Goal: Obtain resource: Download file/media

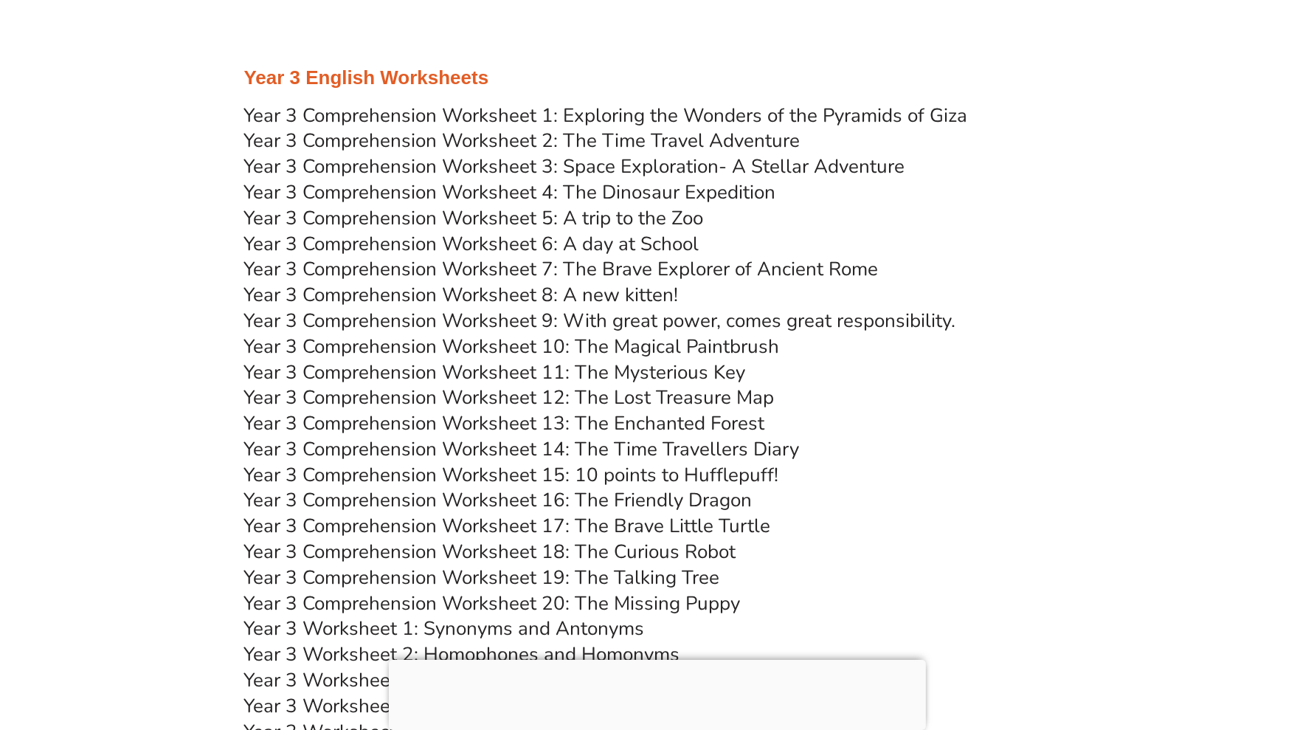
scroll to position [4888, 0]
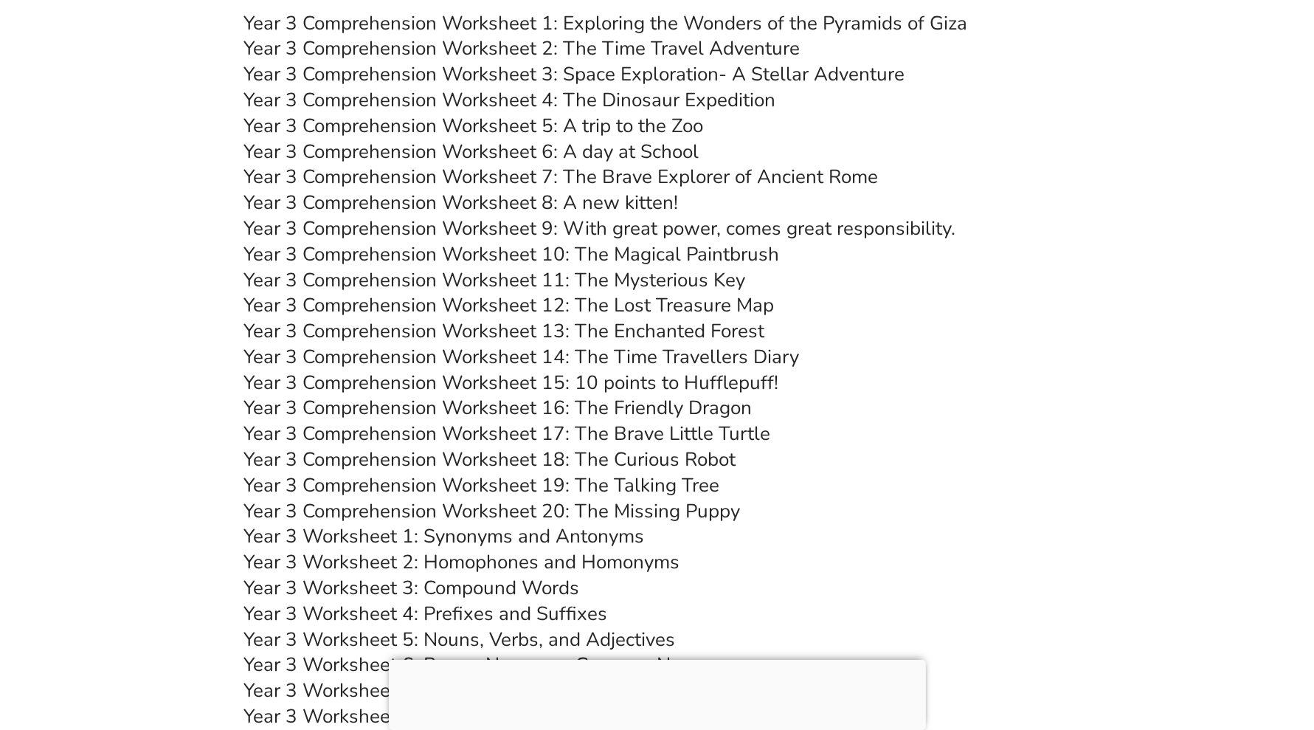
click at [639, 207] on link "Year 3 Comprehension Worksheet 8: A new kitten!" at bounding box center [461, 203] width 435 height 26
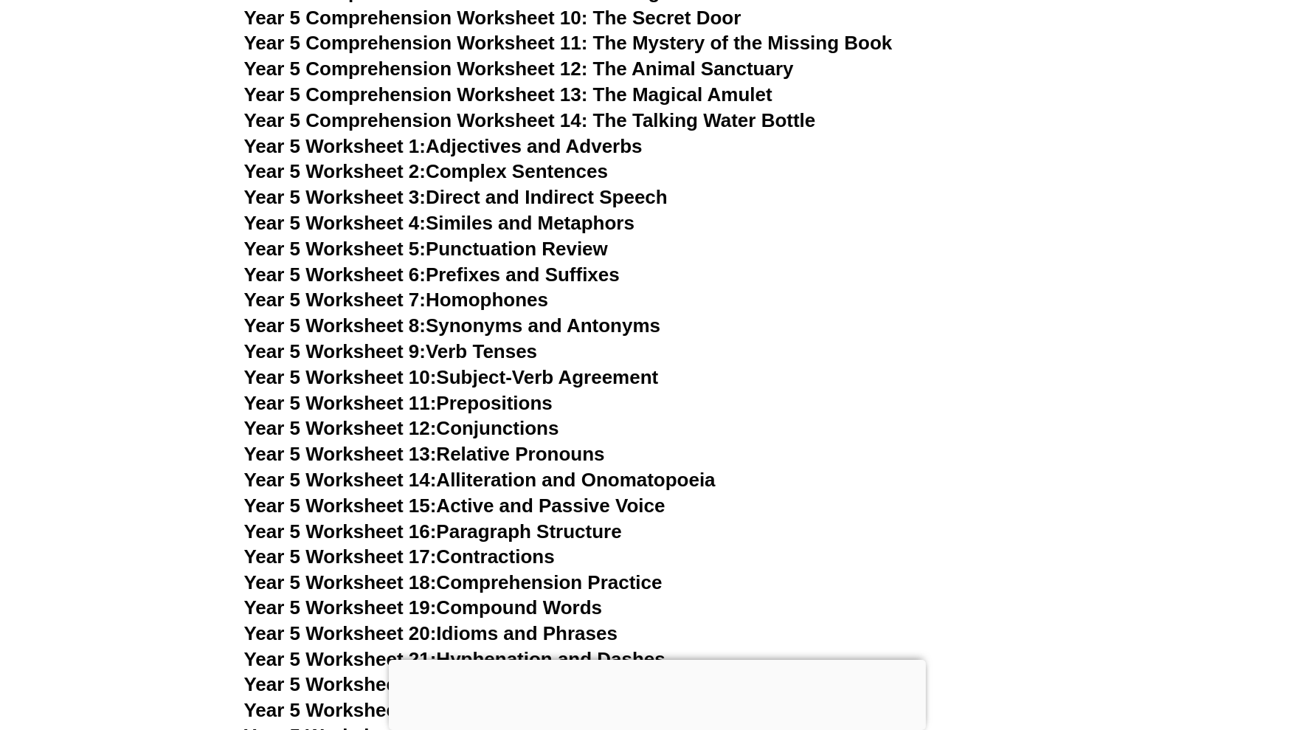
scroll to position [7470, 0]
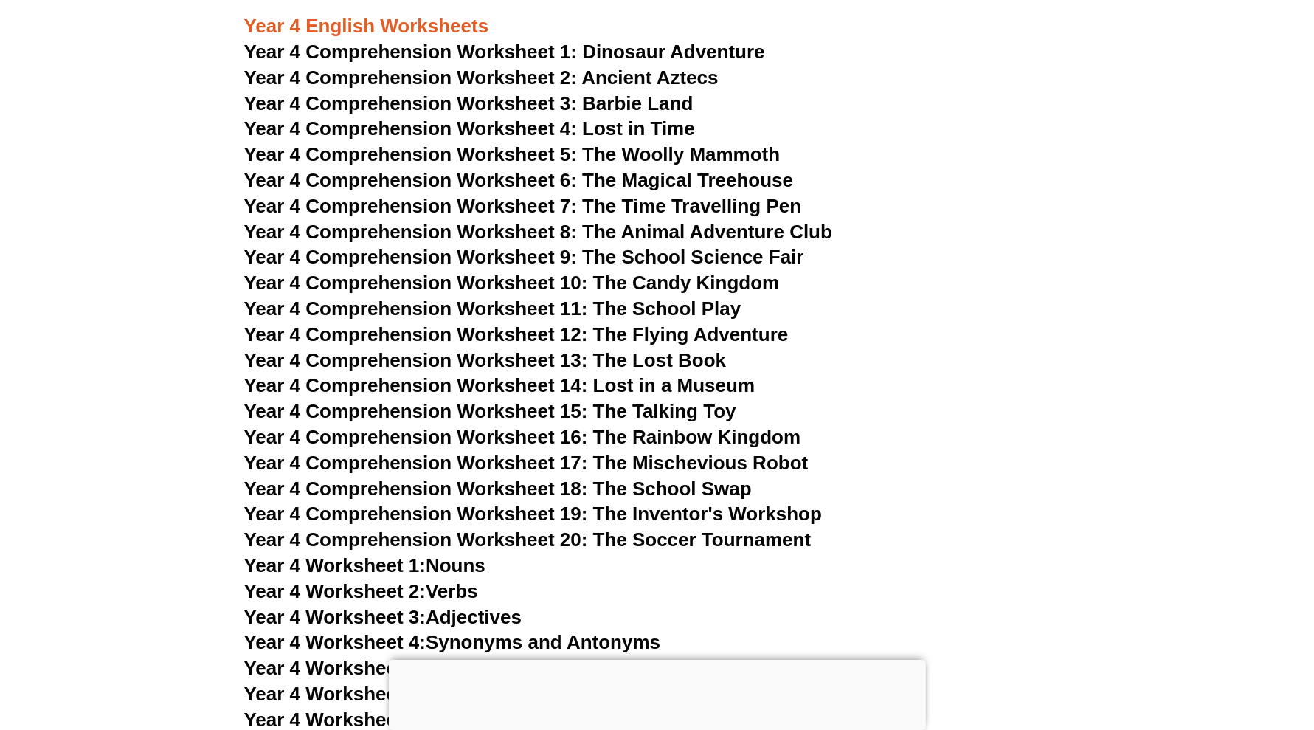
scroll to position [5903, 0]
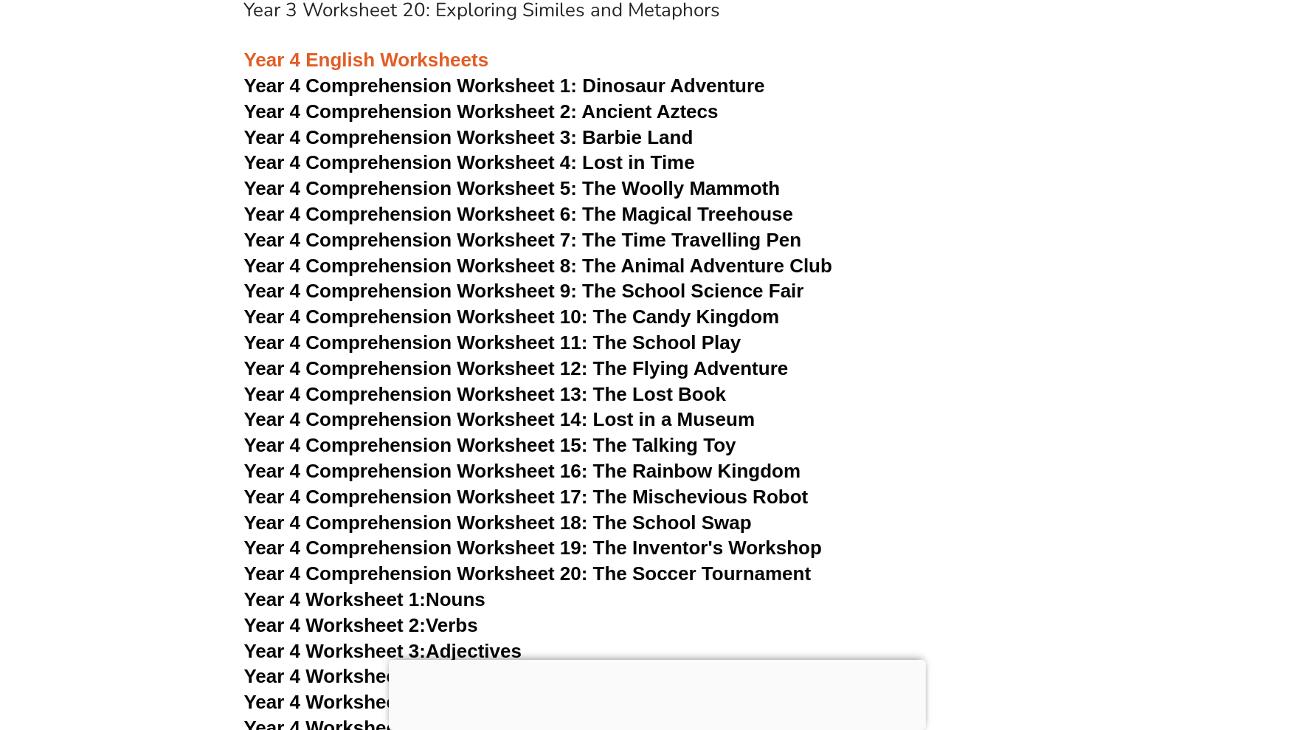
click at [738, 238] on span "Year 4 Comprehension Worksheet 7: The Time Travelling Pen" at bounding box center [523, 240] width 558 height 22
drag, startPoint x: 537, startPoint y: 212, endPoint x: 924, endPoint y: 114, distance: 398.9
click at [924, 114] on h3 "Year 4 Comprehension Worksheet 2: Ancient Aztecs" at bounding box center [657, 112] width 826 height 25
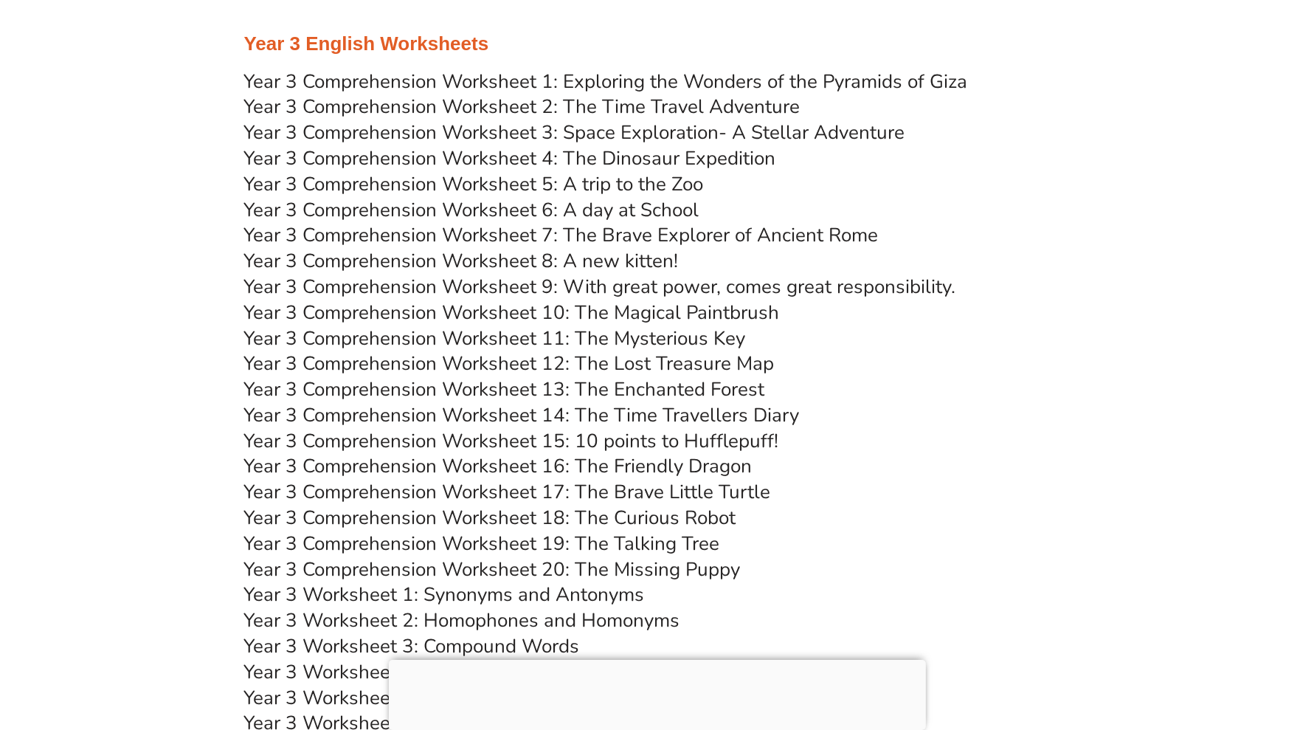
scroll to position [4704, 0]
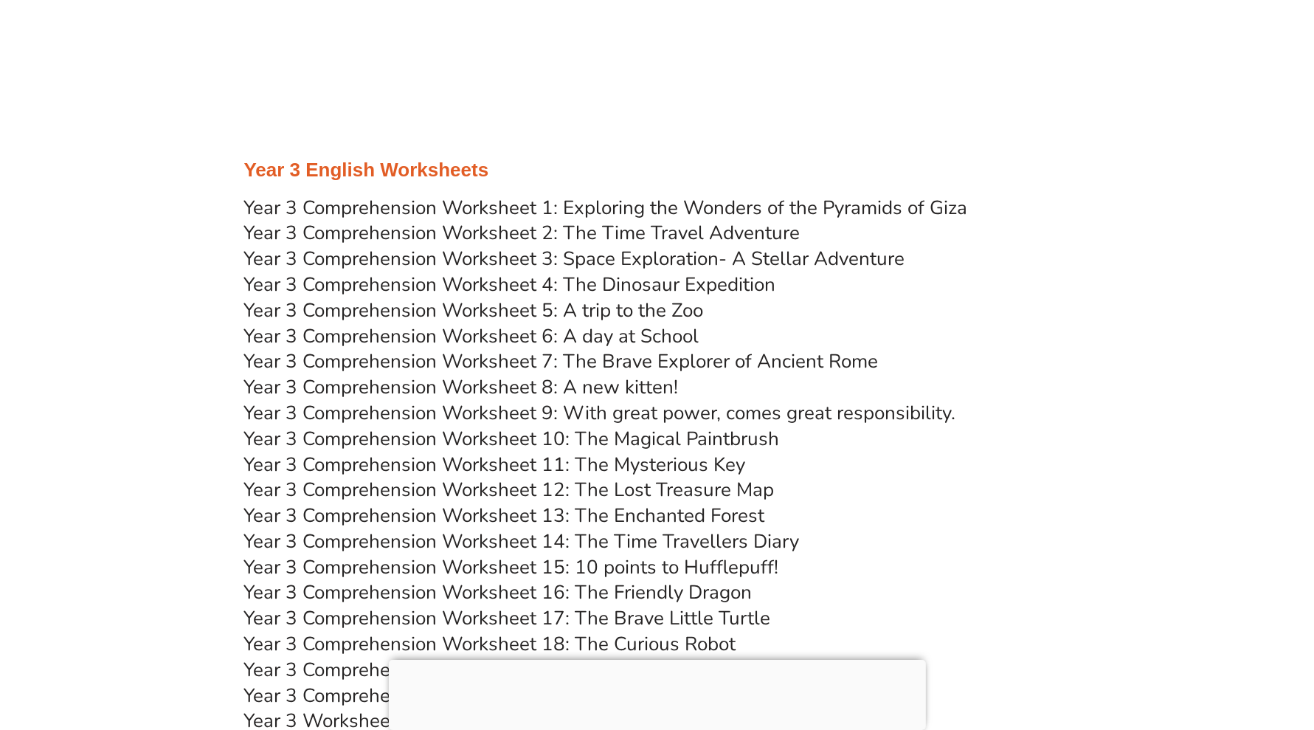
click at [672, 311] on link "Year 3 Comprehension Worksheet 5: A trip to the Zoo" at bounding box center [474, 310] width 460 height 26
click at [676, 541] on link "Year 3 Comprehension Worksheet 14: The Time Travellers Diary" at bounding box center [522, 541] width 556 height 26
click at [685, 594] on link "Year 3 Comprehension Worksheet 16: The Friendly Dragon" at bounding box center [498, 592] width 508 height 26
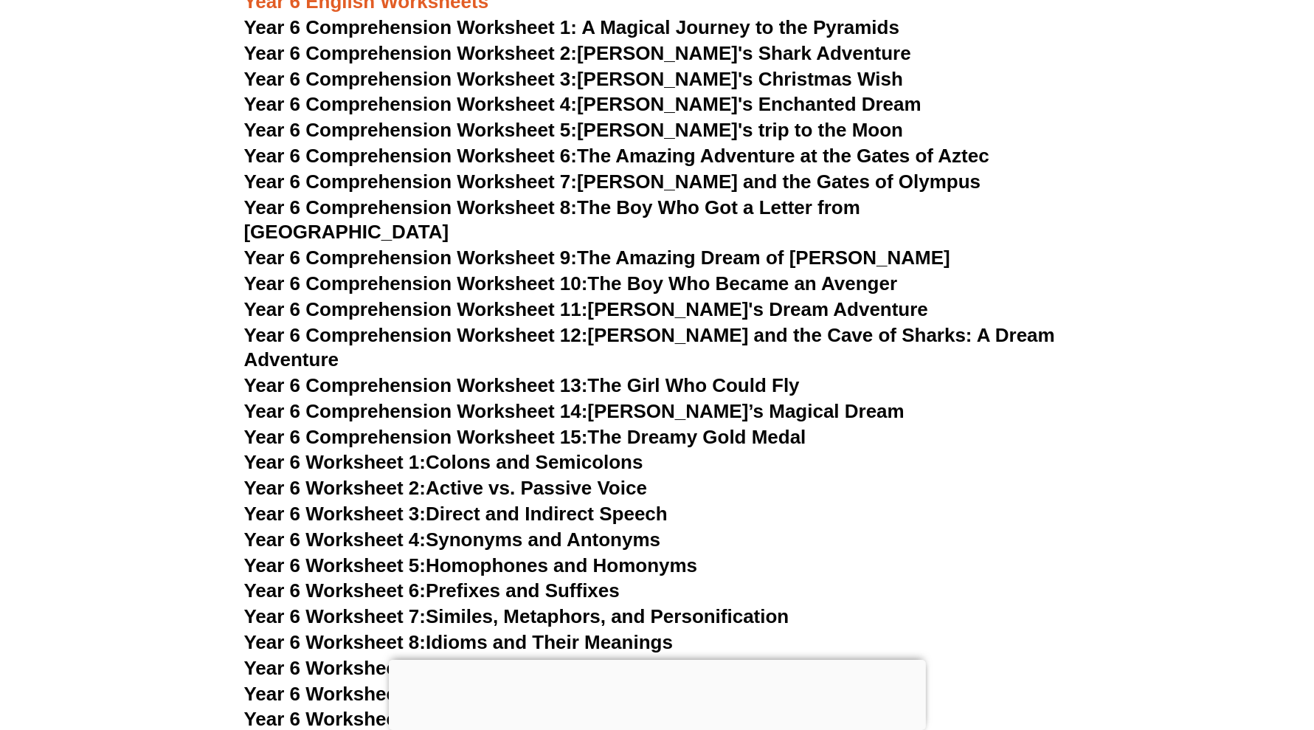
scroll to position [8024, 0]
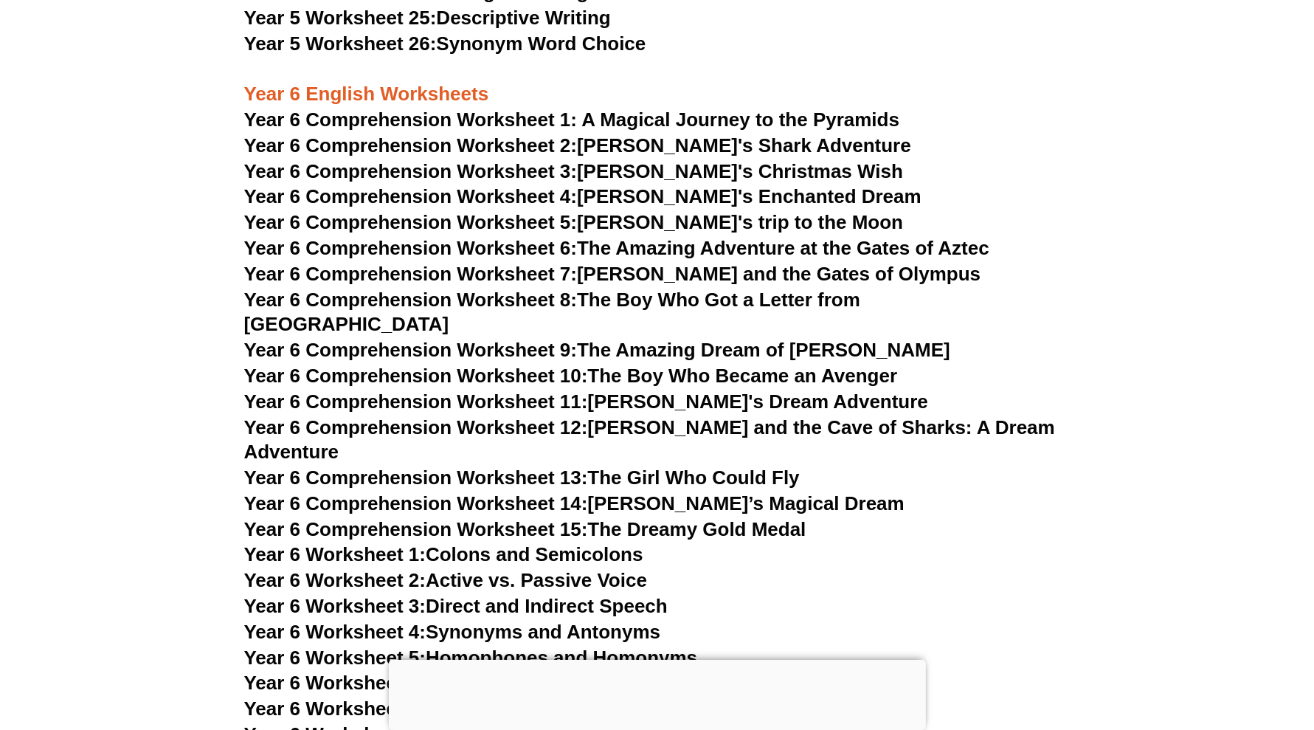
click at [590, 120] on span "Year 6 Comprehension Worksheet 1: A Magical Journey to the Pyramids" at bounding box center [572, 119] width 656 height 22
click at [450, 144] on span "Year 6 Comprehension Worksheet 2:" at bounding box center [410, 145] width 333 height 22
click at [358, 170] on span "Year 6 Comprehension Worksheet 3:" at bounding box center [410, 171] width 333 height 22
click at [528, 206] on span "Year 6 Comprehension Worksheet 4:" at bounding box center [410, 196] width 333 height 22
click at [592, 218] on link "Year 6 Comprehension Worksheet 5: Emily's trip to the Moon" at bounding box center [574, 222] width 660 height 22
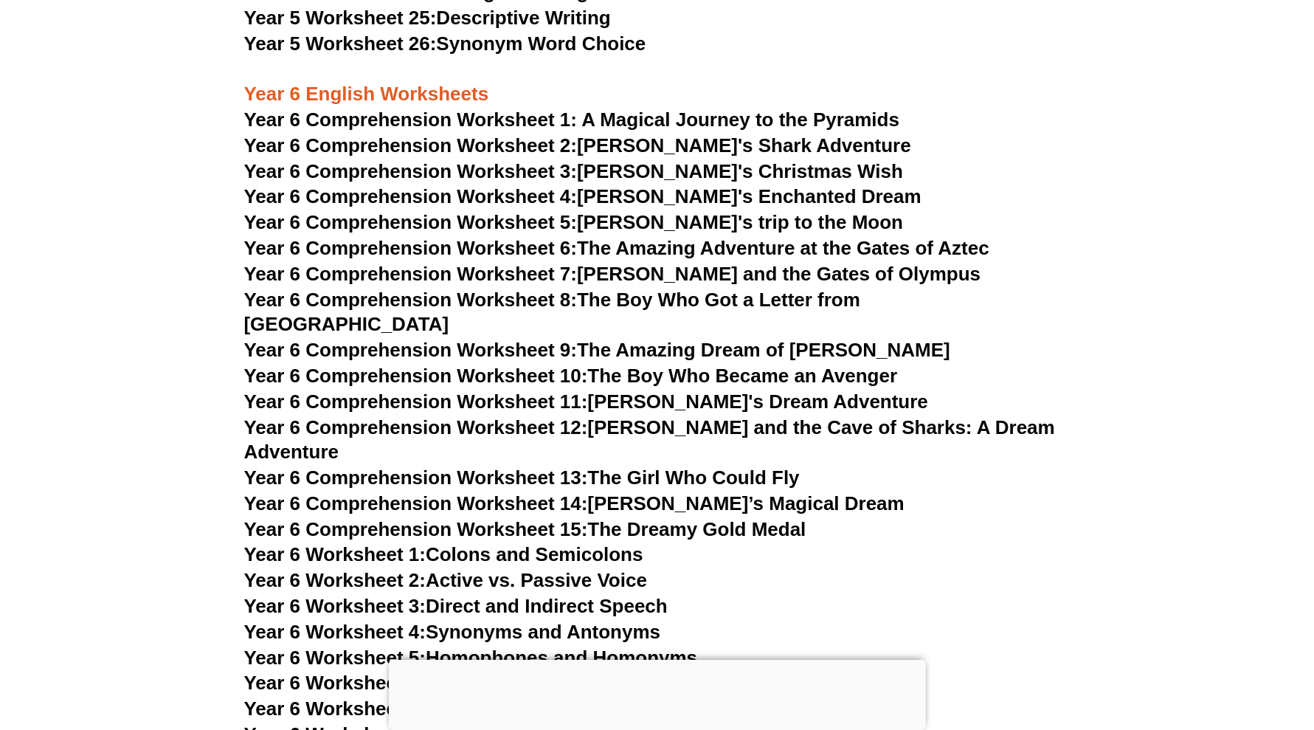
click at [553, 243] on span "Year 6 Comprehension Worksheet 6:" at bounding box center [410, 248] width 333 height 22
click at [522, 280] on span "Year 6 Comprehension Worksheet 7:" at bounding box center [410, 274] width 333 height 22
click at [539, 305] on span "Year 6 Comprehension Worksheet 8:" at bounding box center [410, 299] width 333 height 22
click at [454, 339] on span "Year 6 Comprehension Worksheet 9:" at bounding box center [410, 350] width 333 height 22
click at [606, 364] on link "Year 6 Comprehension Worksheet 10: The Boy Who Became an Avenger" at bounding box center [571, 375] width 654 height 22
